Goal: Task Accomplishment & Management: Manage account settings

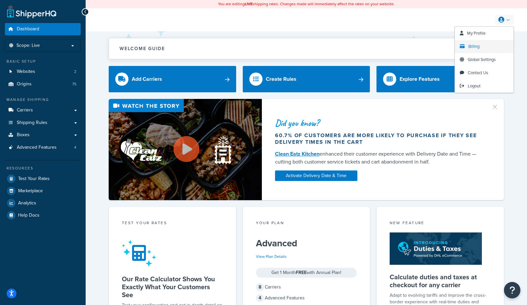
click at [469, 49] on span "Billing" at bounding box center [473, 46] width 11 height 6
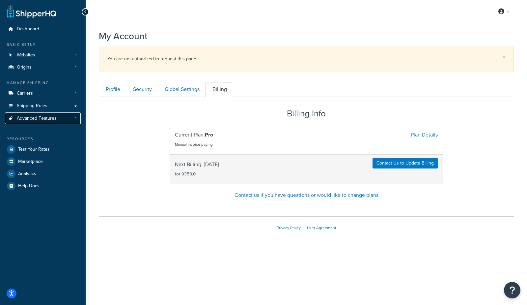
click at [69, 117] on link "Advanced Features 1" at bounding box center [43, 118] width 76 height 12
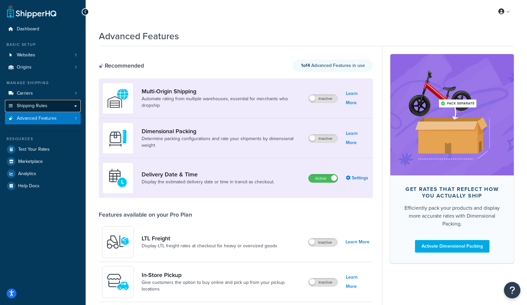
click at [29, 108] on span "Shipping Rules" at bounding box center [32, 106] width 31 height 6
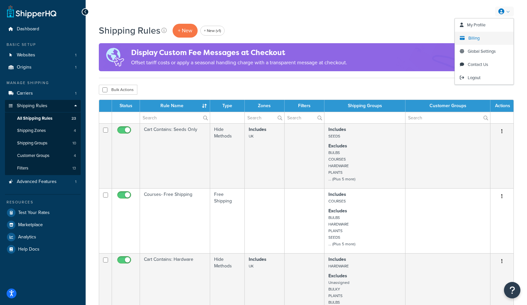
click at [471, 35] on link "Billing" at bounding box center [484, 38] width 59 height 13
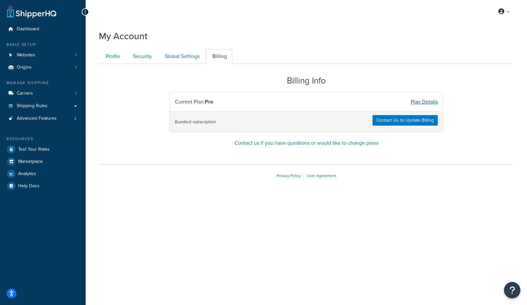
click at [415, 101] on link "Plan Details" at bounding box center [424, 102] width 27 height 8
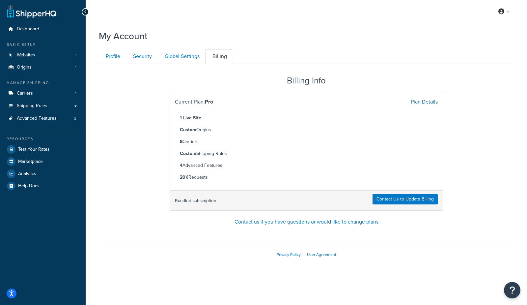
click at [415, 101] on link "Plan Details" at bounding box center [424, 102] width 27 height 8
